Goal: Task Accomplishment & Management: Complete application form

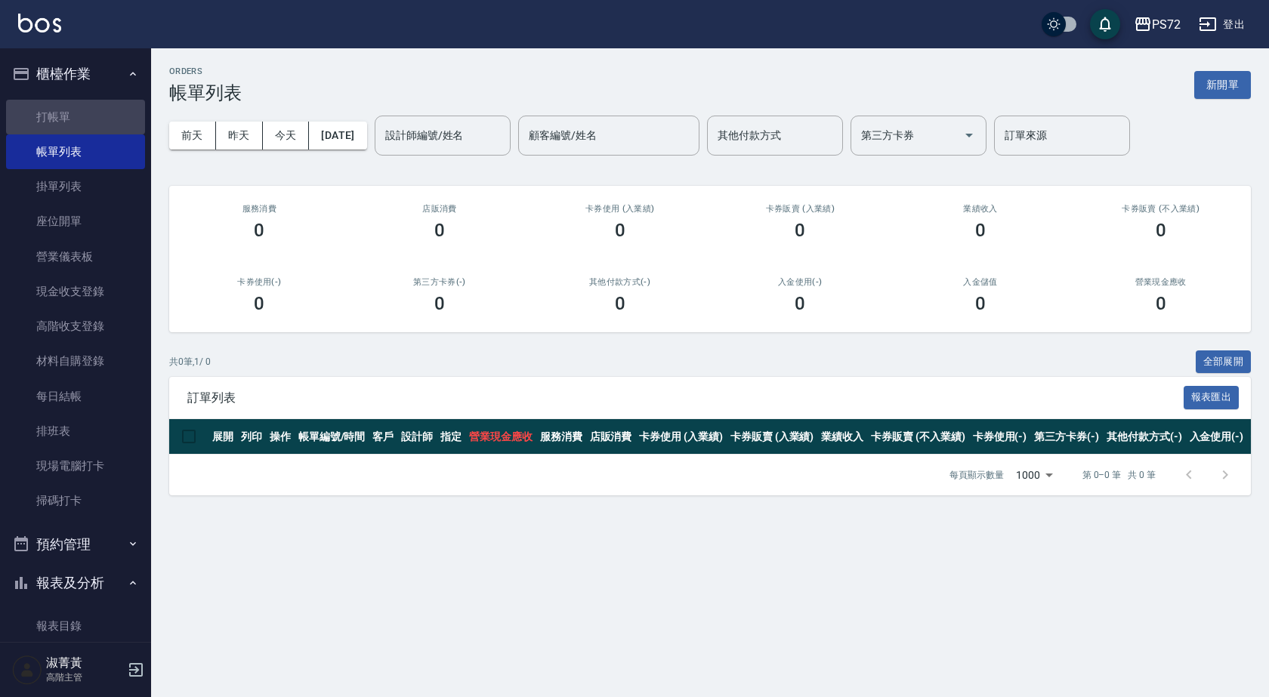
click at [91, 123] on link "打帳單" at bounding box center [75, 117] width 139 height 35
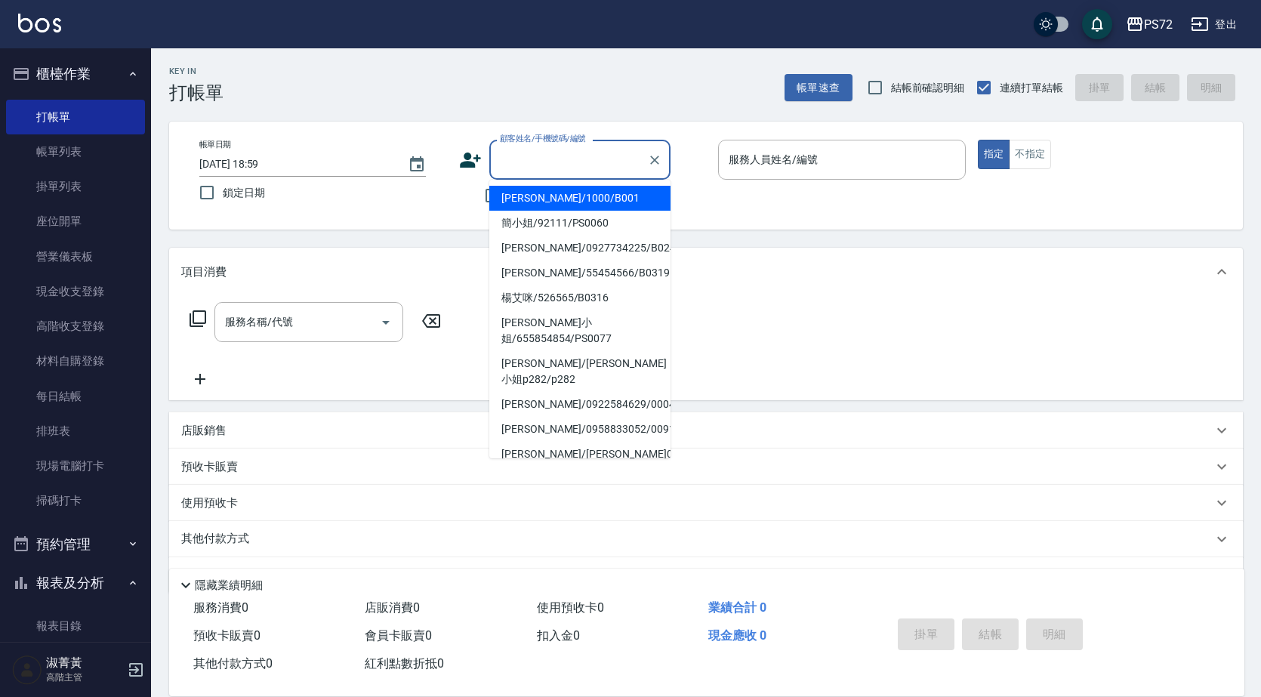
click at [574, 164] on input "顧客姓名/手機號碼/編號" at bounding box center [568, 160] width 145 height 26
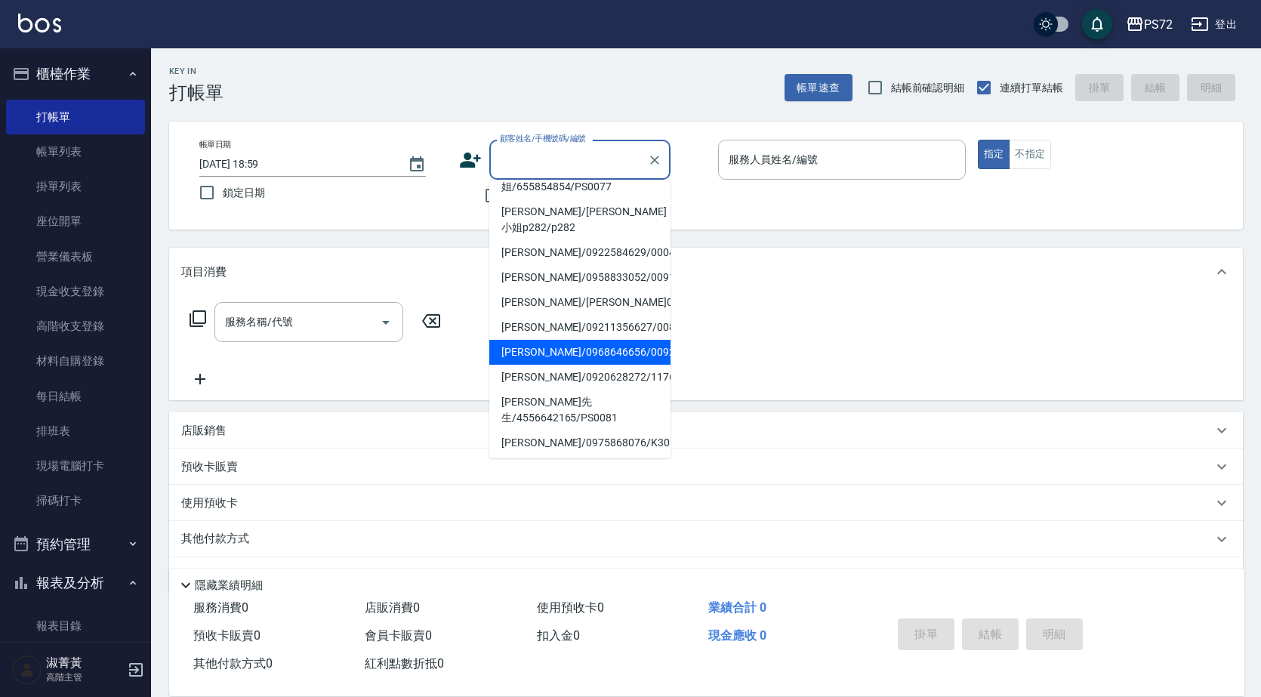
scroll to position [232, 0]
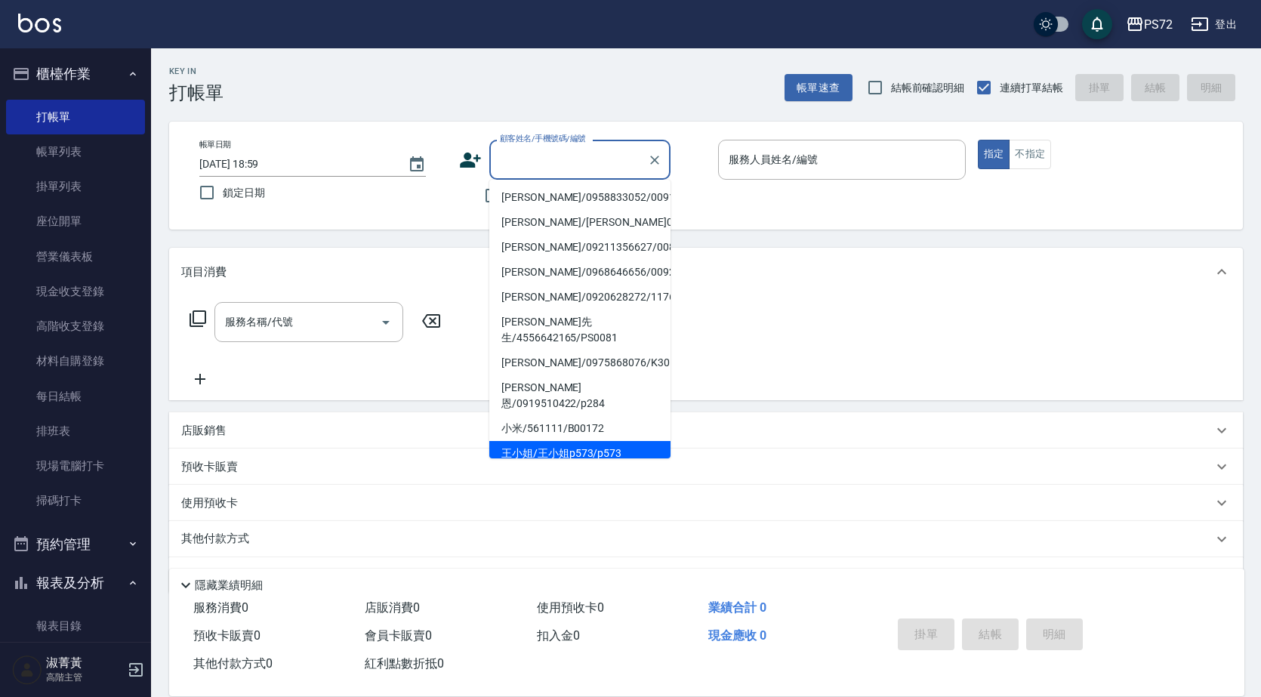
click at [587, 441] on li "王小姐/王小姐p573/p573" at bounding box center [579, 453] width 181 height 25
type input "王小姐/王小姐p573/p573"
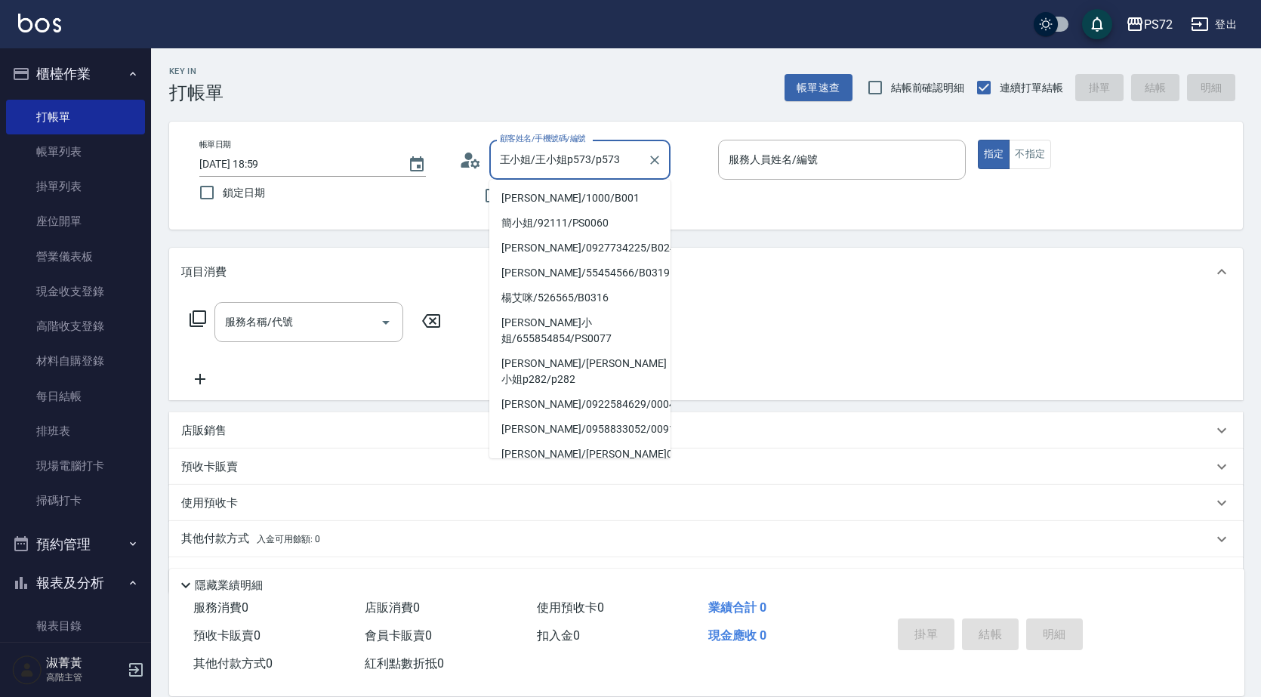
click at [607, 156] on input "王小姐/王小姐p573/p573" at bounding box center [568, 160] width 145 height 26
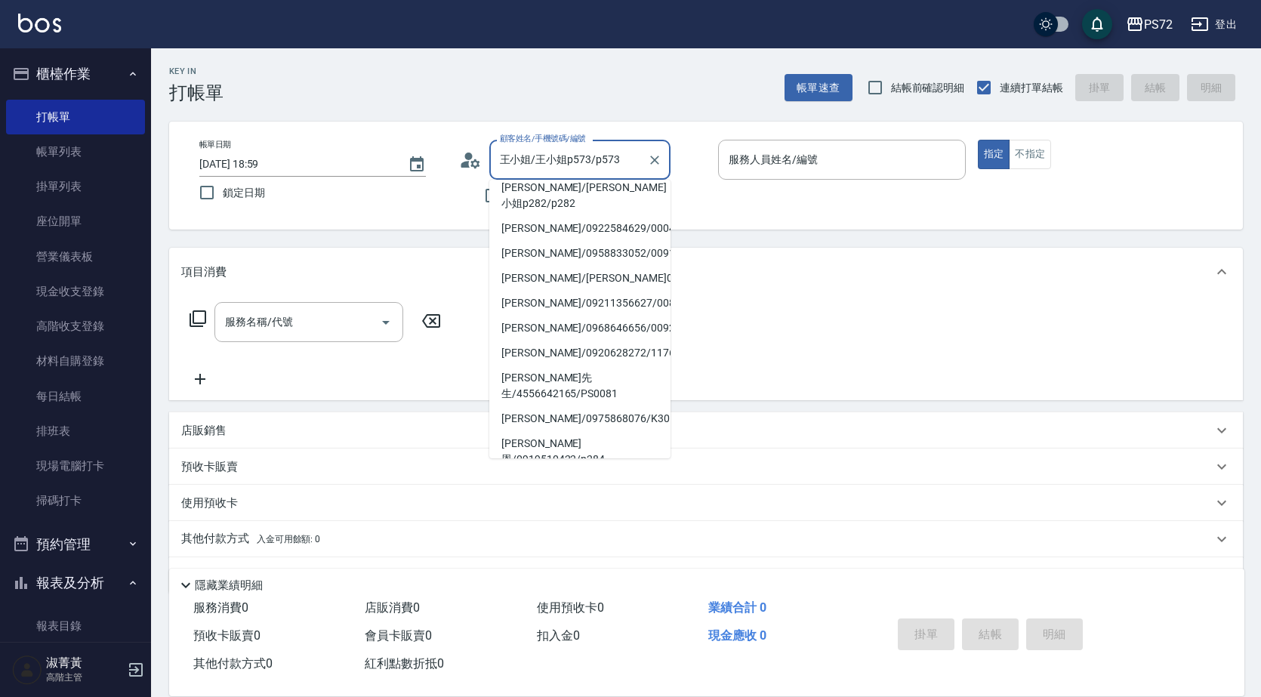
click at [643, 164] on div "王小姐/王小姐p573/p573 顧客姓名/手機號碼/編號" at bounding box center [579, 160] width 181 height 40
click at [650, 160] on icon "Clear" at bounding box center [654, 160] width 15 height 15
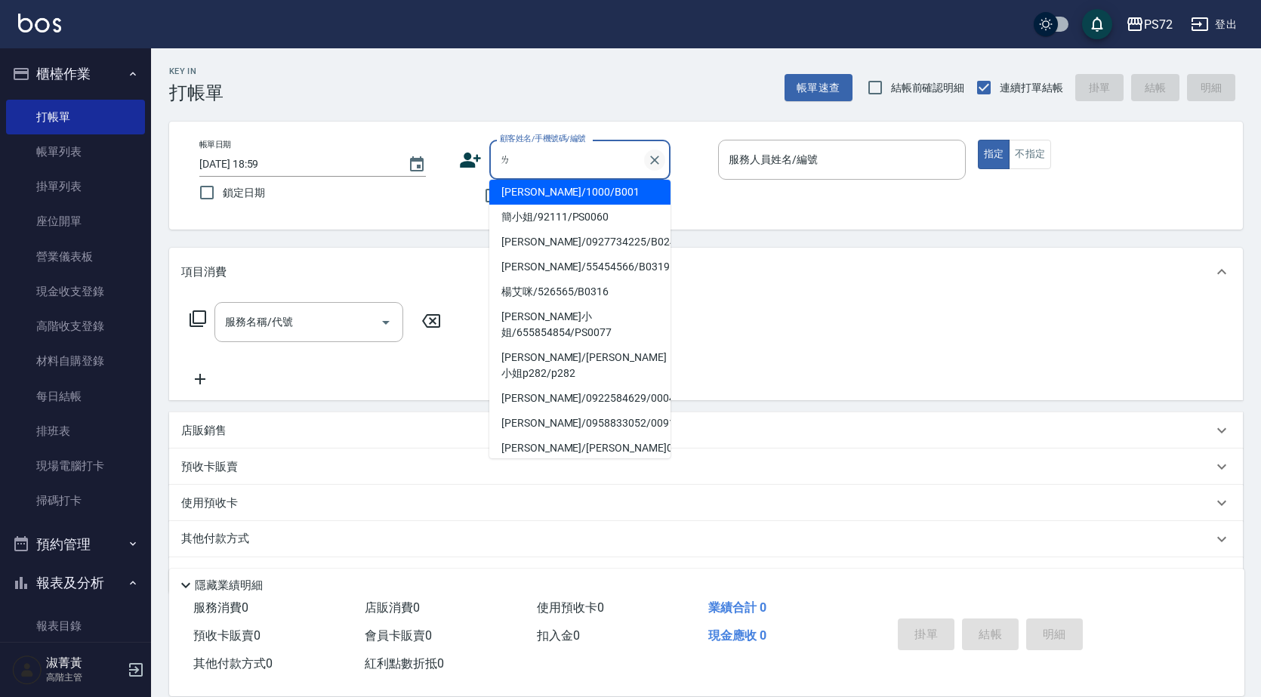
scroll to position [0, 0]
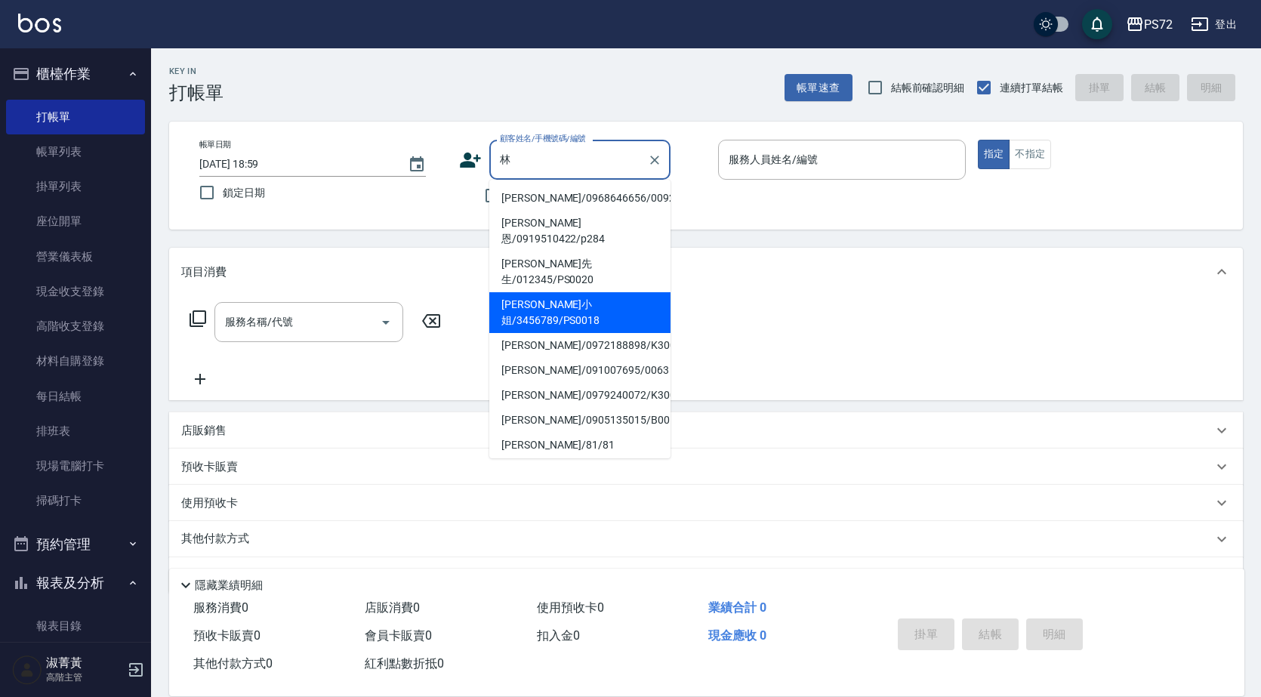
click at [583, 292] on li "[PERSON_NAME]小姐/3456789/PS0018" at bounding box center [579, 312] width 181 height 41
type input "[PERSON_NAME]小姐/3456789/PS0018"
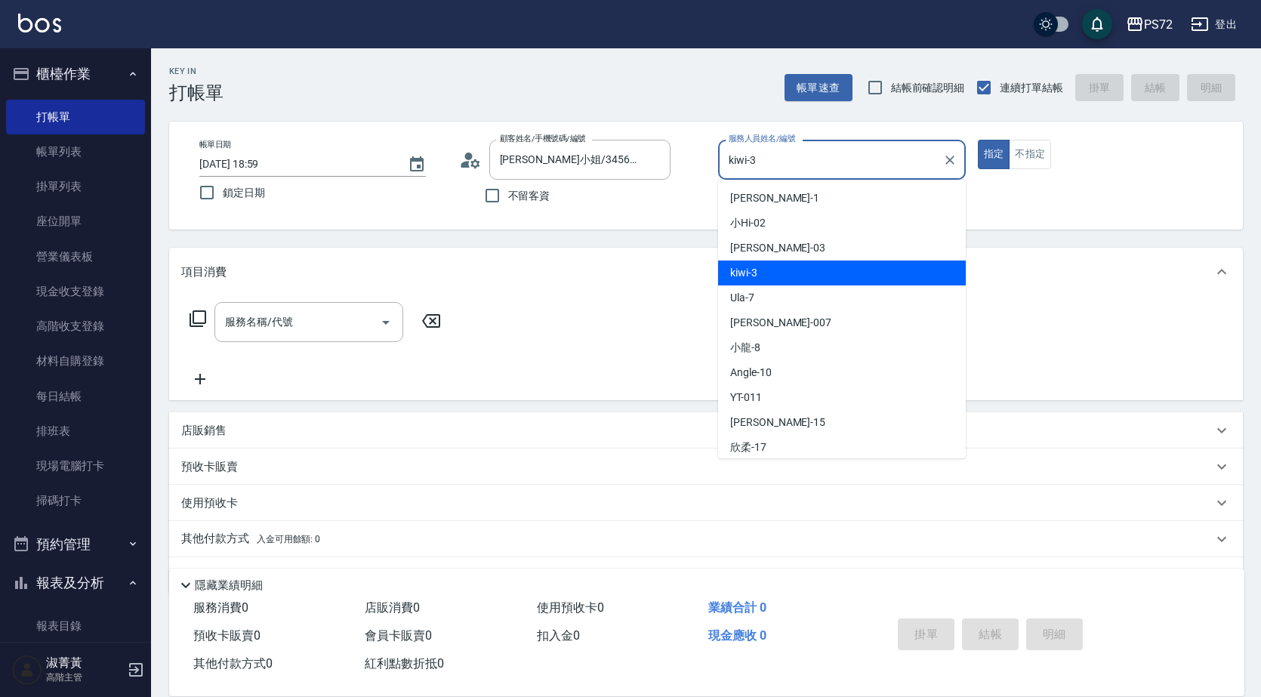
click at [841, 171] on input "kiwi-3" at bounding box center [830, 160] width 211 height 26
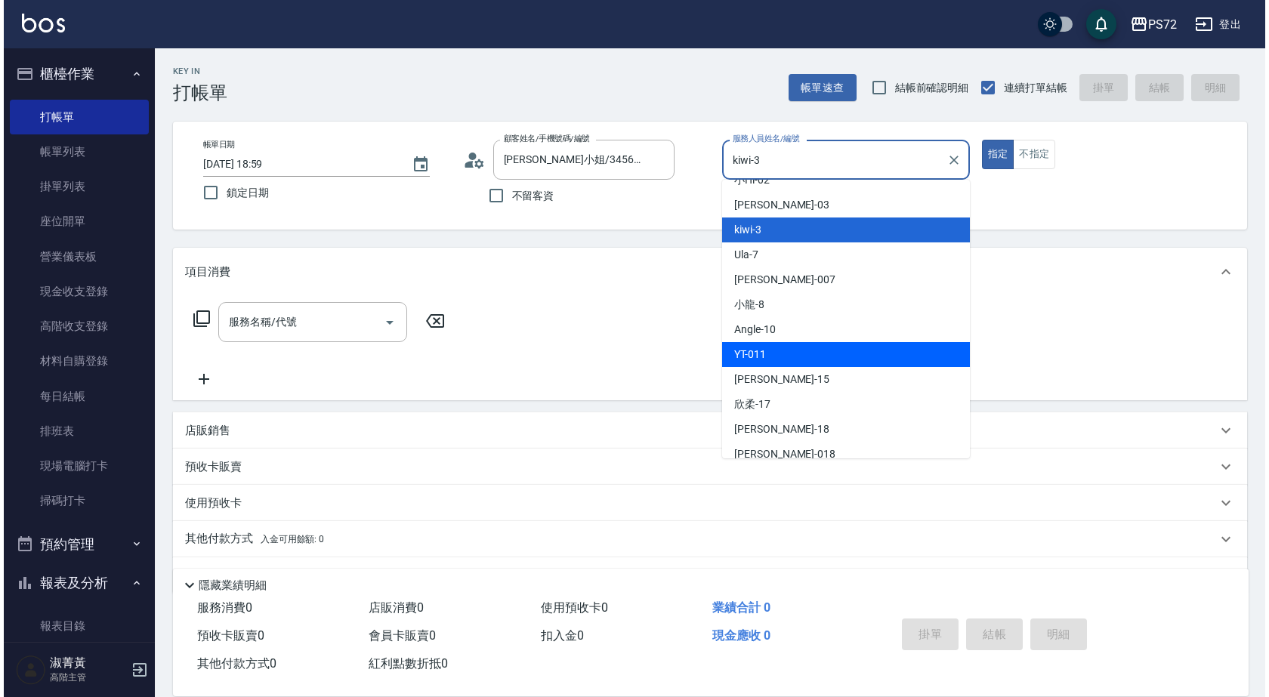
scroll to position [82, 0]
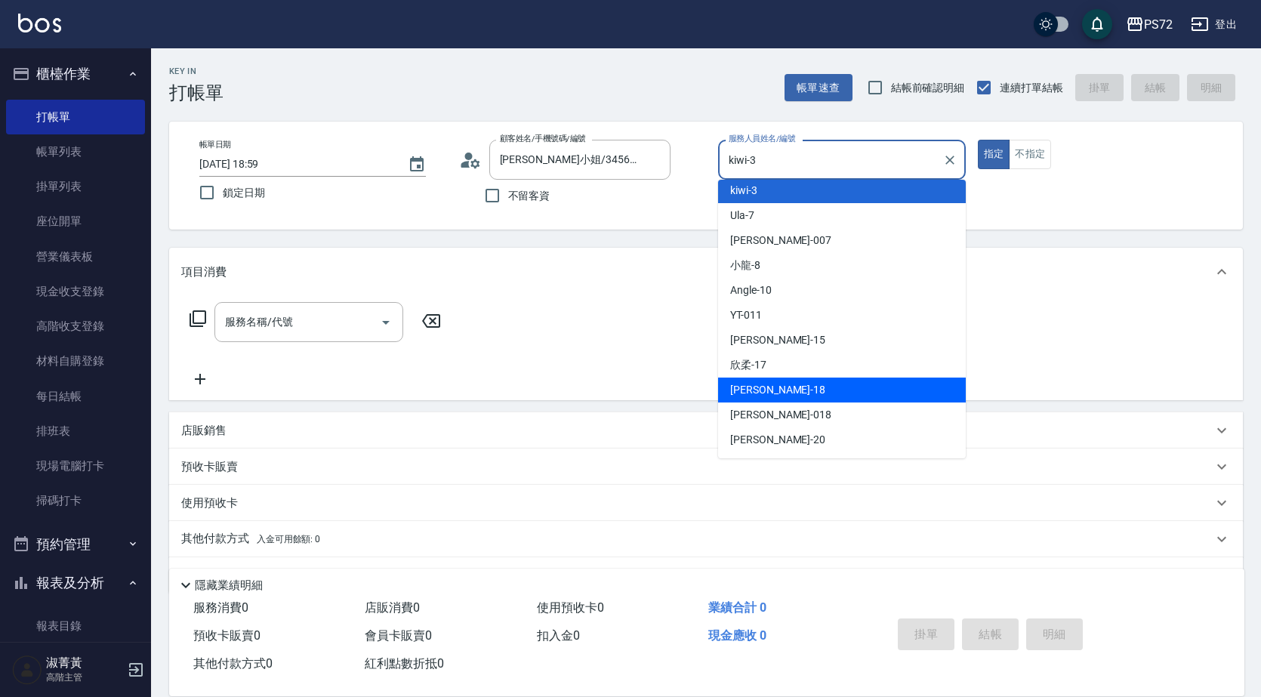
click at [779, 398] on ul "[PERSON_NAME] -1 小Hi -02 [PERSON_NAME]-03 kiwi -3 Ula -7 Reese -007 小龍 -8 Angle…" at bounding box center [842, 319] width 248 height 279
click at [779, 398] on div "[PERSON_NAME] -18" at bounding box center [842, 390] width 248 height 25
type input "[PERSON_NAME]-18"
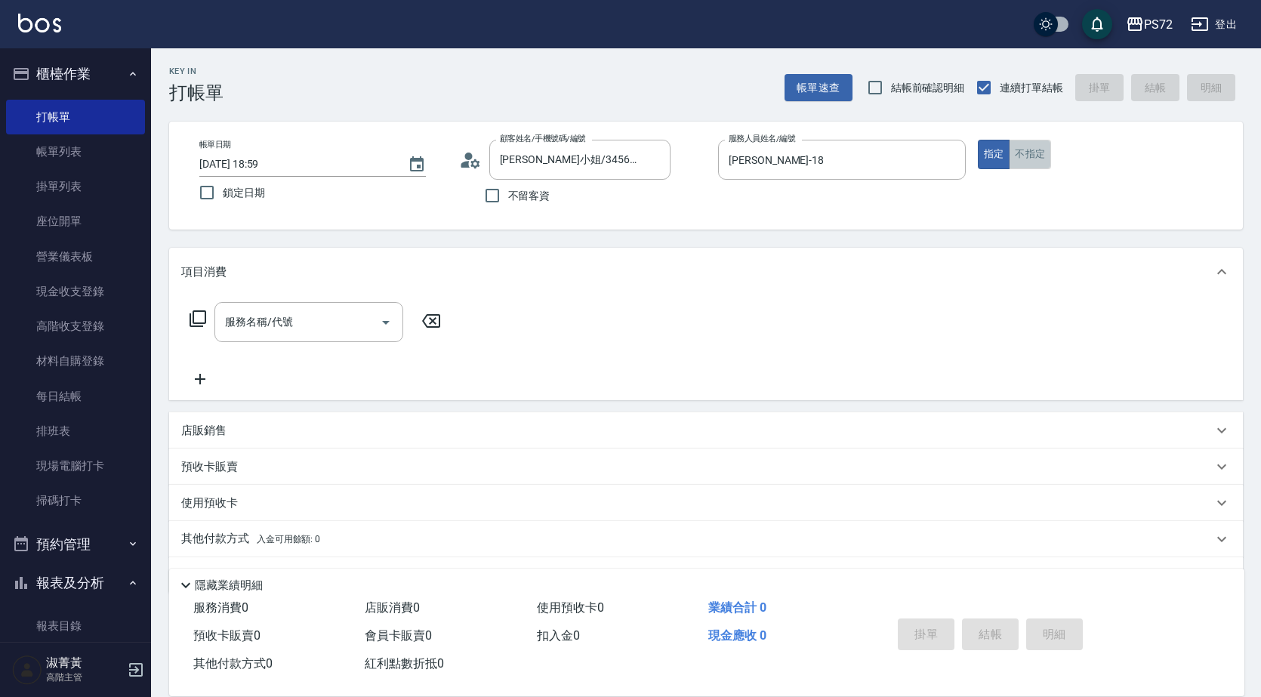
click at [1039, 159] on button "不指定" at bounding box center [1030, 154] width 42 height 29
click at [345, 323] on input "服務名稱/代號" at bounding box center [297, 322] width 153 height 26
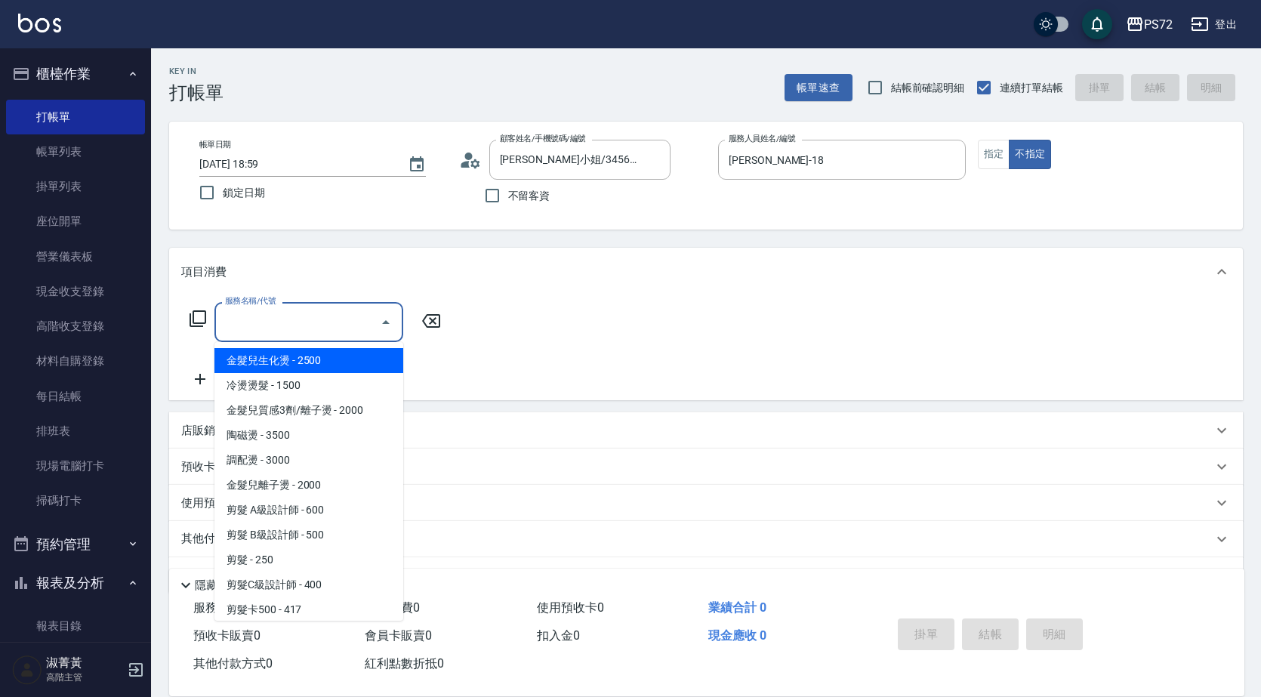
click at [187, 322] on div "服務名稱/代號 服務名稱/代號" at bounding box center [315, 322] width 269 height 40
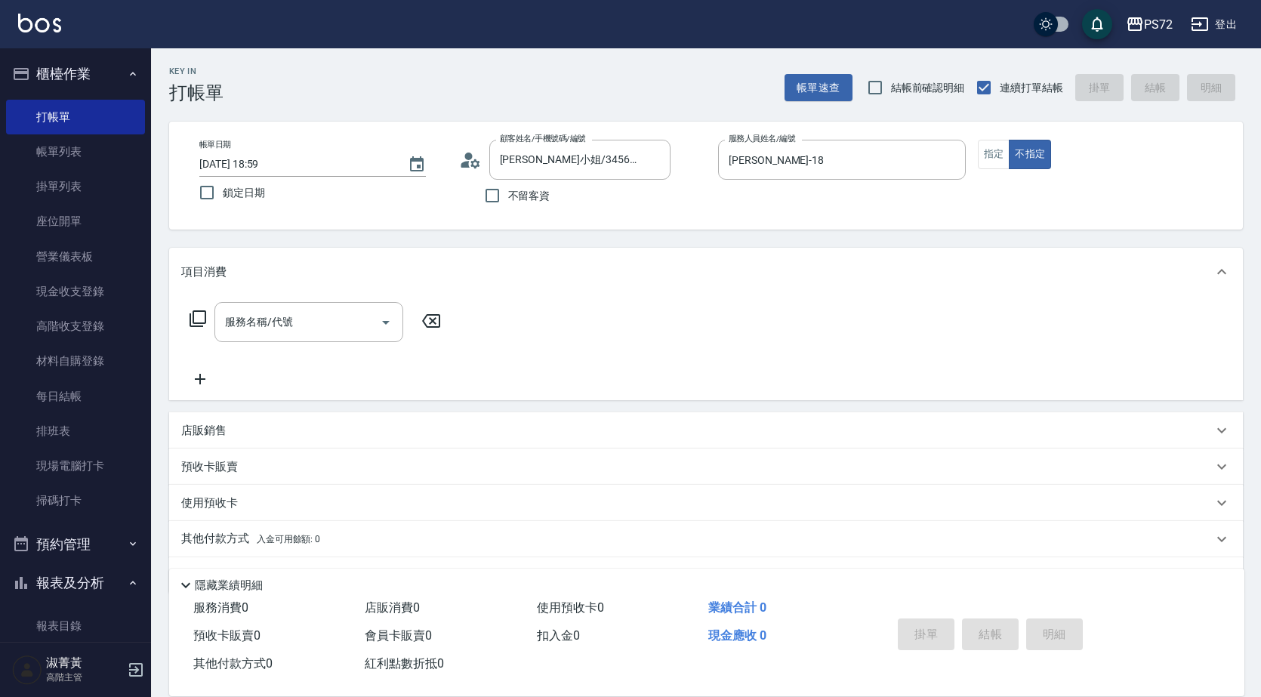
click at [195, 323] on icon at bounding box center [198, 319] width 18 height 18
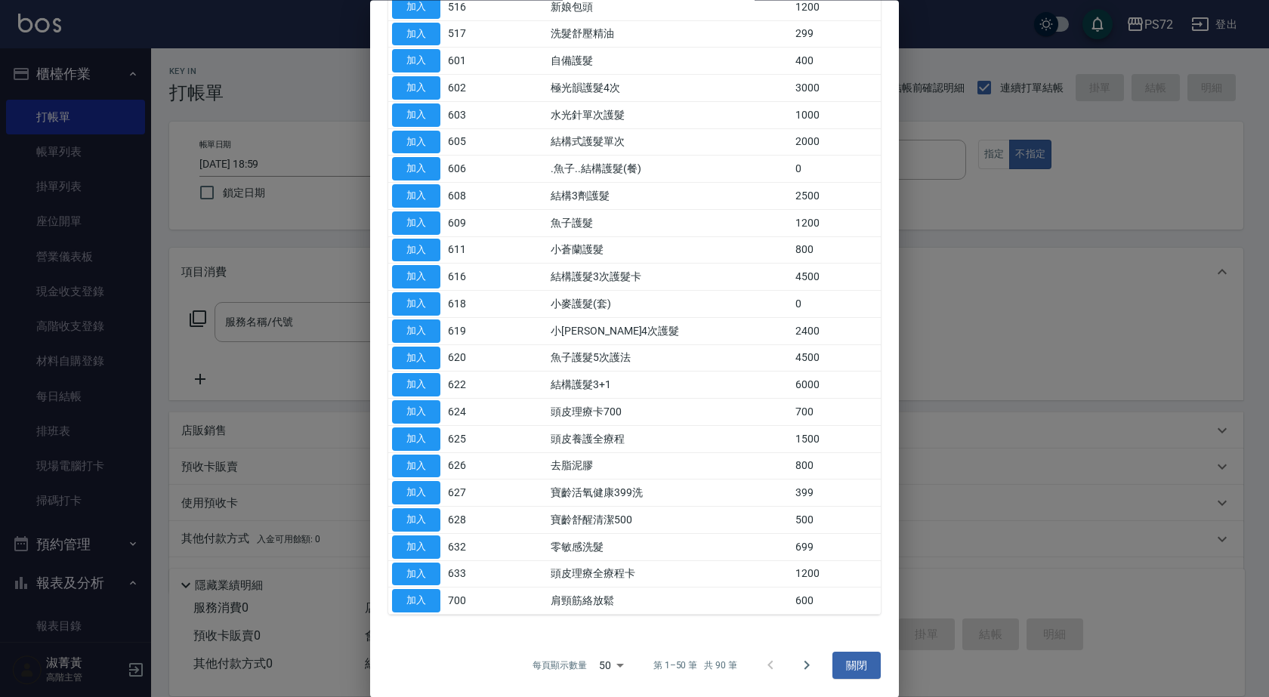
scroll to position [905, 0]
click at [424, 437] on button "加入" at bounding box center [416, 438] width 48 height 23
type input "頭皮養護全療程(625)"
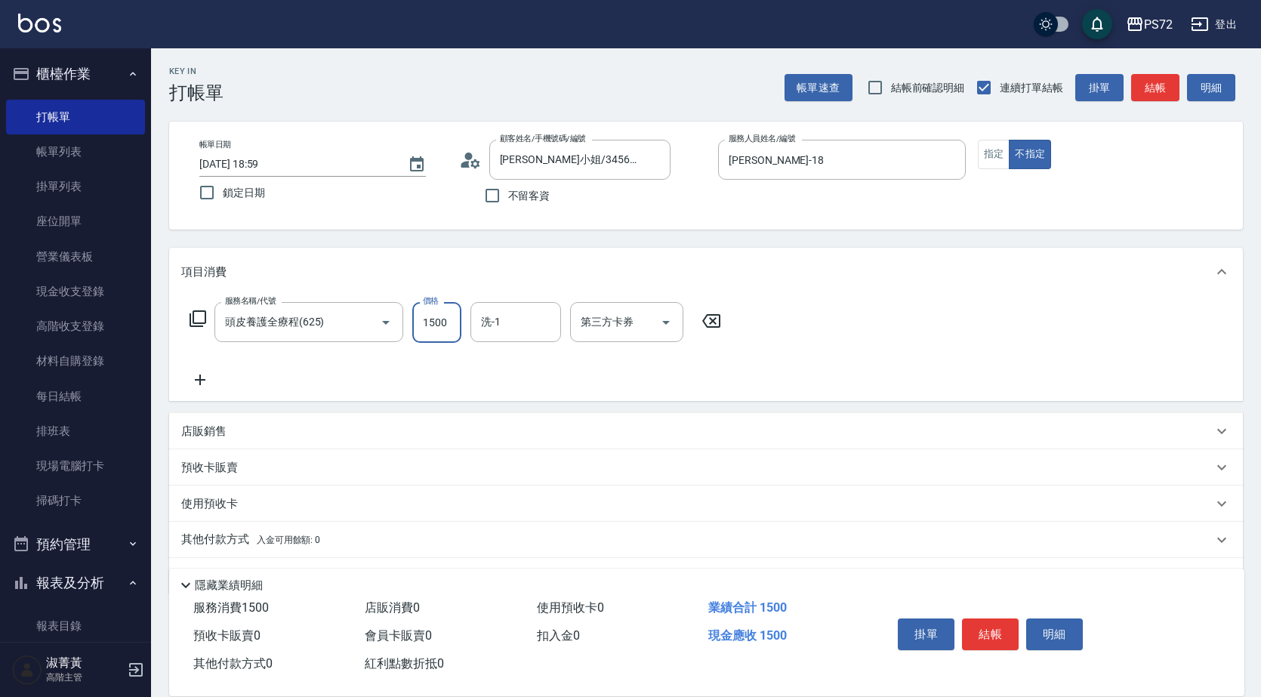
click at [452, 323] on input "1500" at bounding box center [436, 322] width 49 height 41
type input "1200"
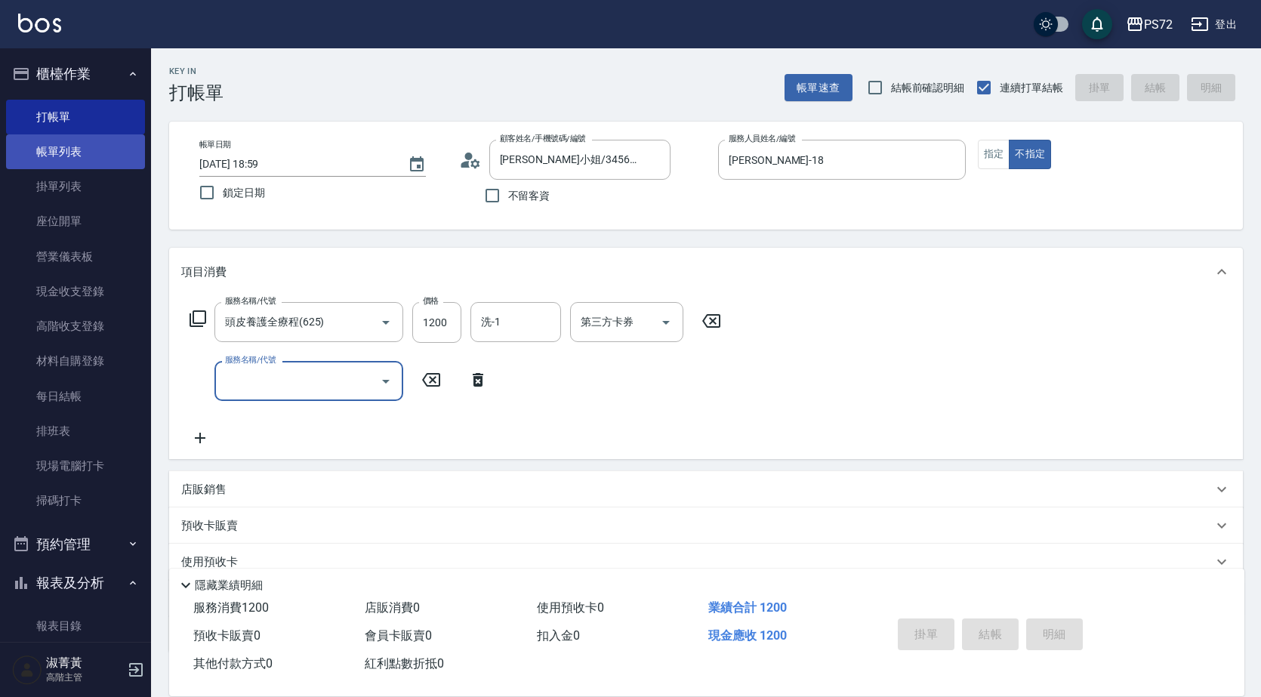
type input "[DATE] 19:00"
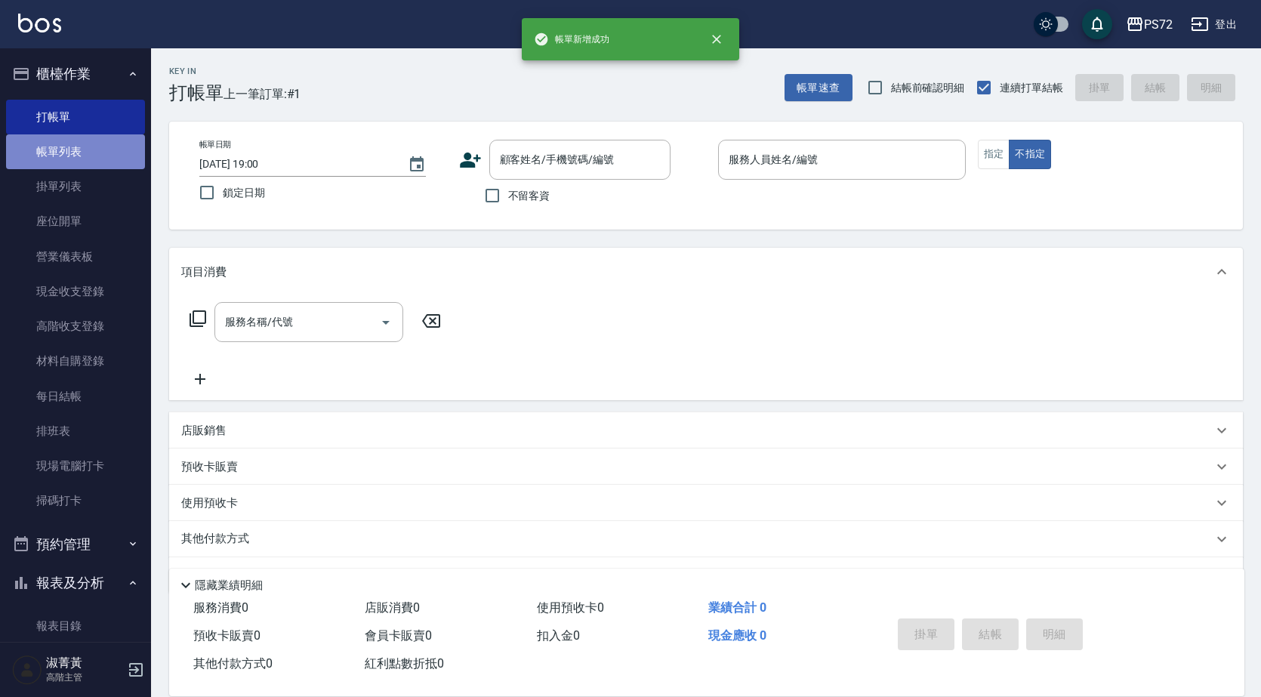
click at [79, 154] on link "帳單列表" at bounding box center [75, 151] width 139 height 35
